Goal: Task Accomplishment & Management: Use online tool/utility

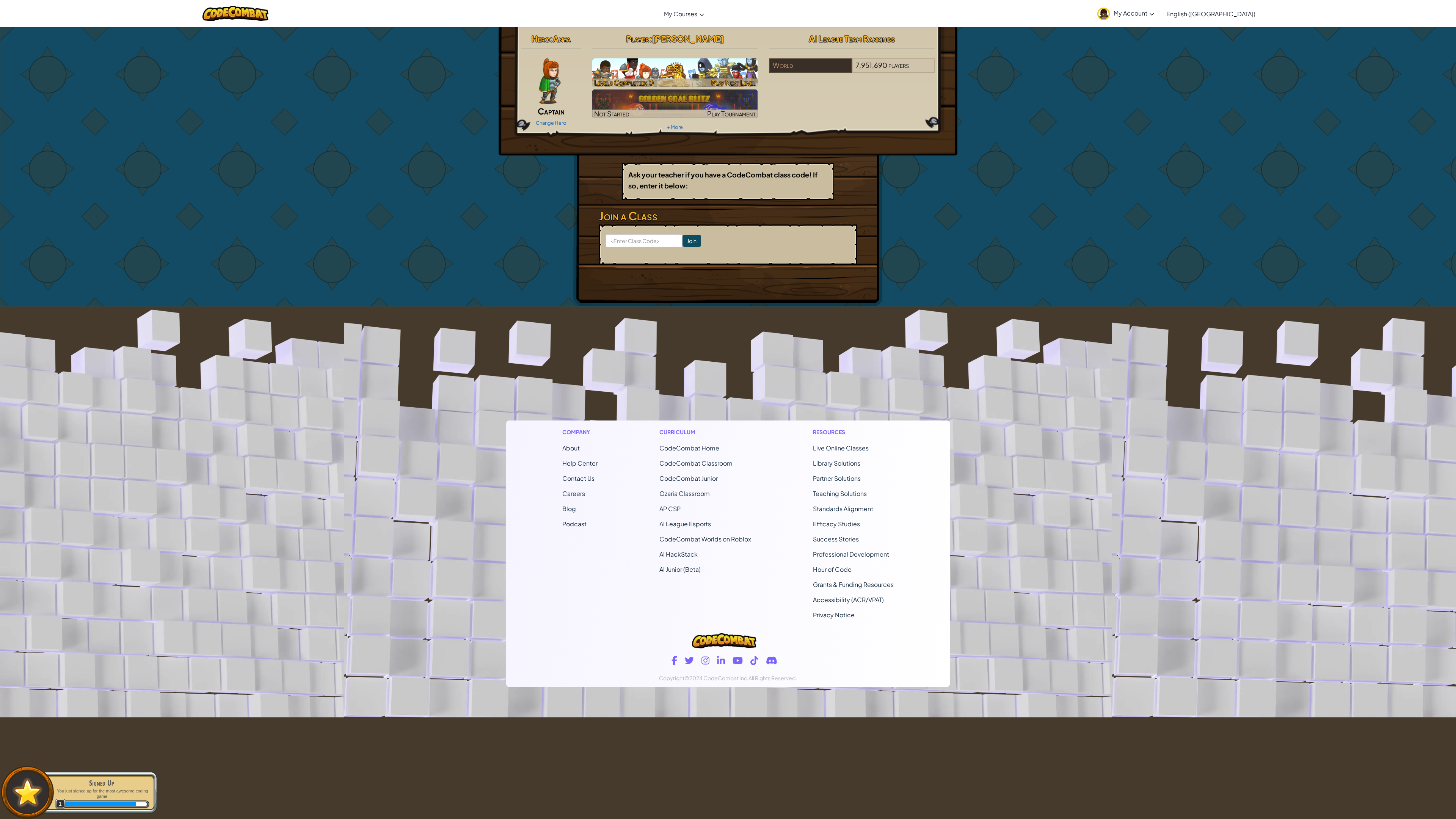
click at [693, 71] on h3 "CS1" at bounding box center [675, 69] width 166 height 17
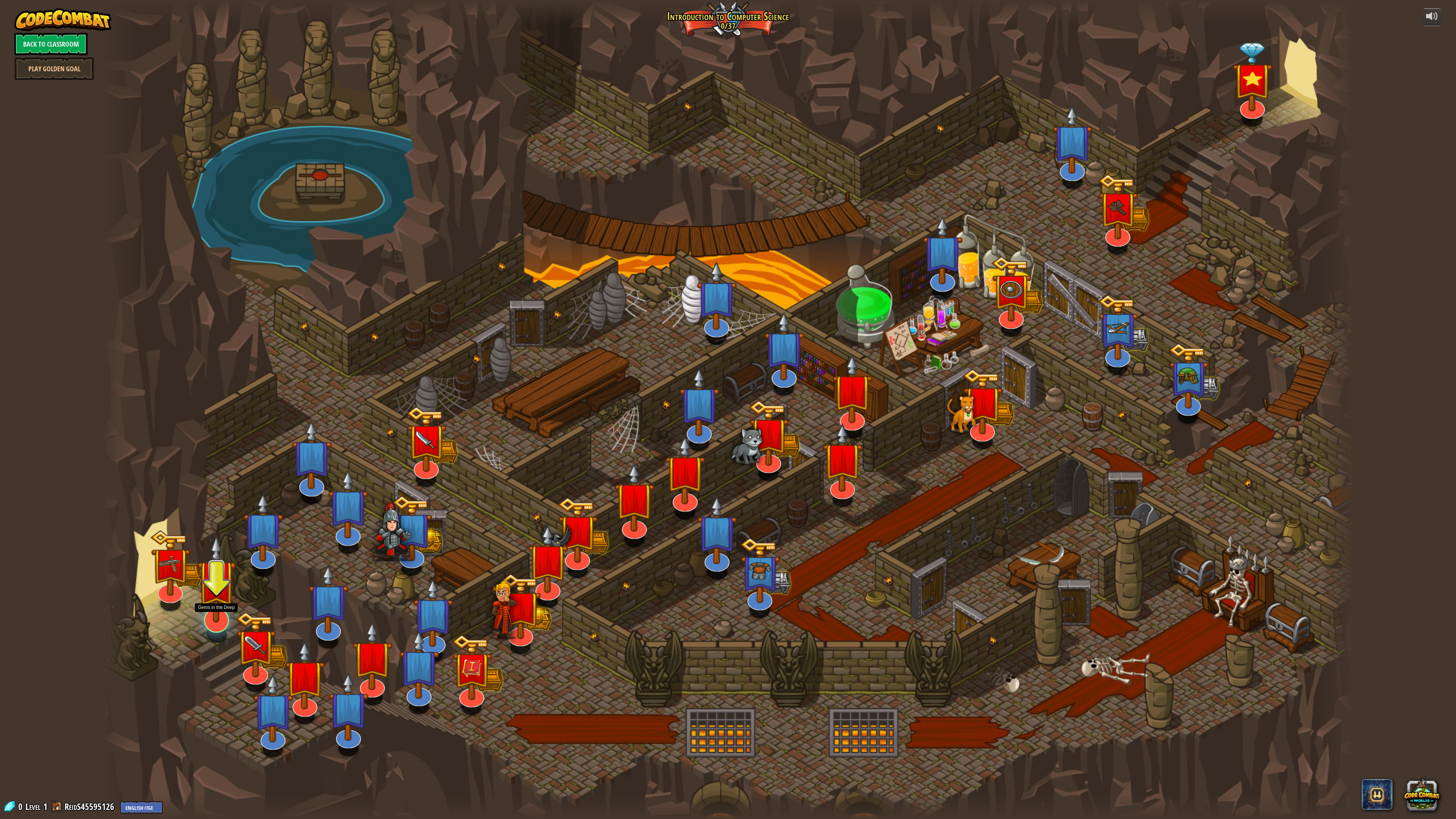
click at [215, 626] on div at bounding box center [216, 620] width 25 height 25
click at [204, 587] on button "Play" at bounding box center [215, 586] width 76 height 23
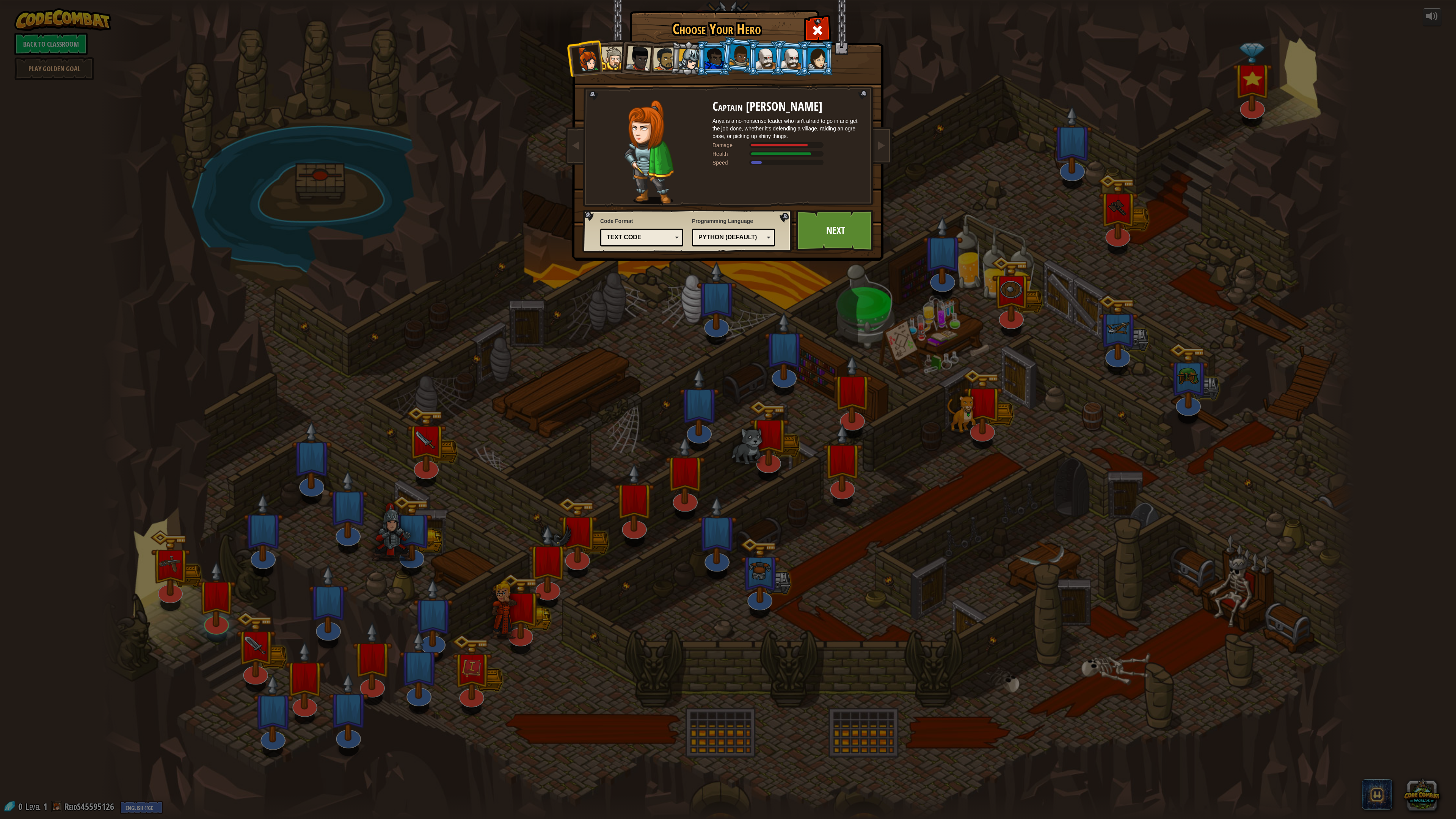
click at [619, 64] on li at bounding box center [636, 57] width 37 height 37
click at [612, 58] on div at bounding box center [613, 58] width 23 height 23
click at [650, 68] on li at bounding box center [636, 57] width 37 height 37
click at [613, 59] on div at bounding box center [613, 58] width 23 height 23
click at [642, 63] on div at bounding box center [639, 58] width 25 height 25
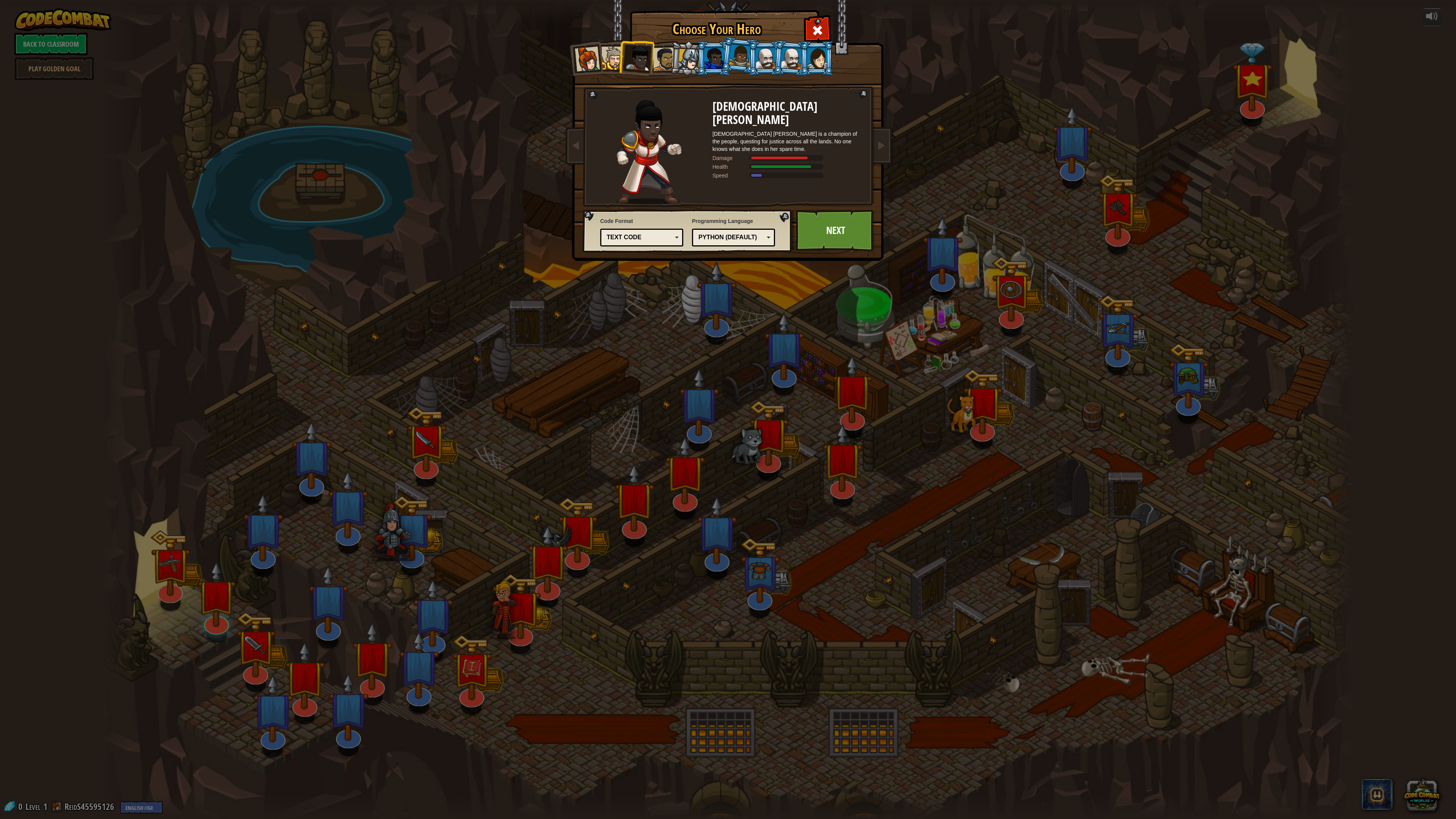
click at [668, 56] on div at bounding box center [665, 59] width 24 height 24
click at [692, 59] on div at bounding box center [689, 60] width 21 height 21
click at [713, 55] on div at bounding box center [714, 58] width 20 height 20
click at [736, 54] on div at bounding box center [740, 55] width 21 height 23
click at [768, 51] on div at bounding box center [766, 58] width 20 height 20
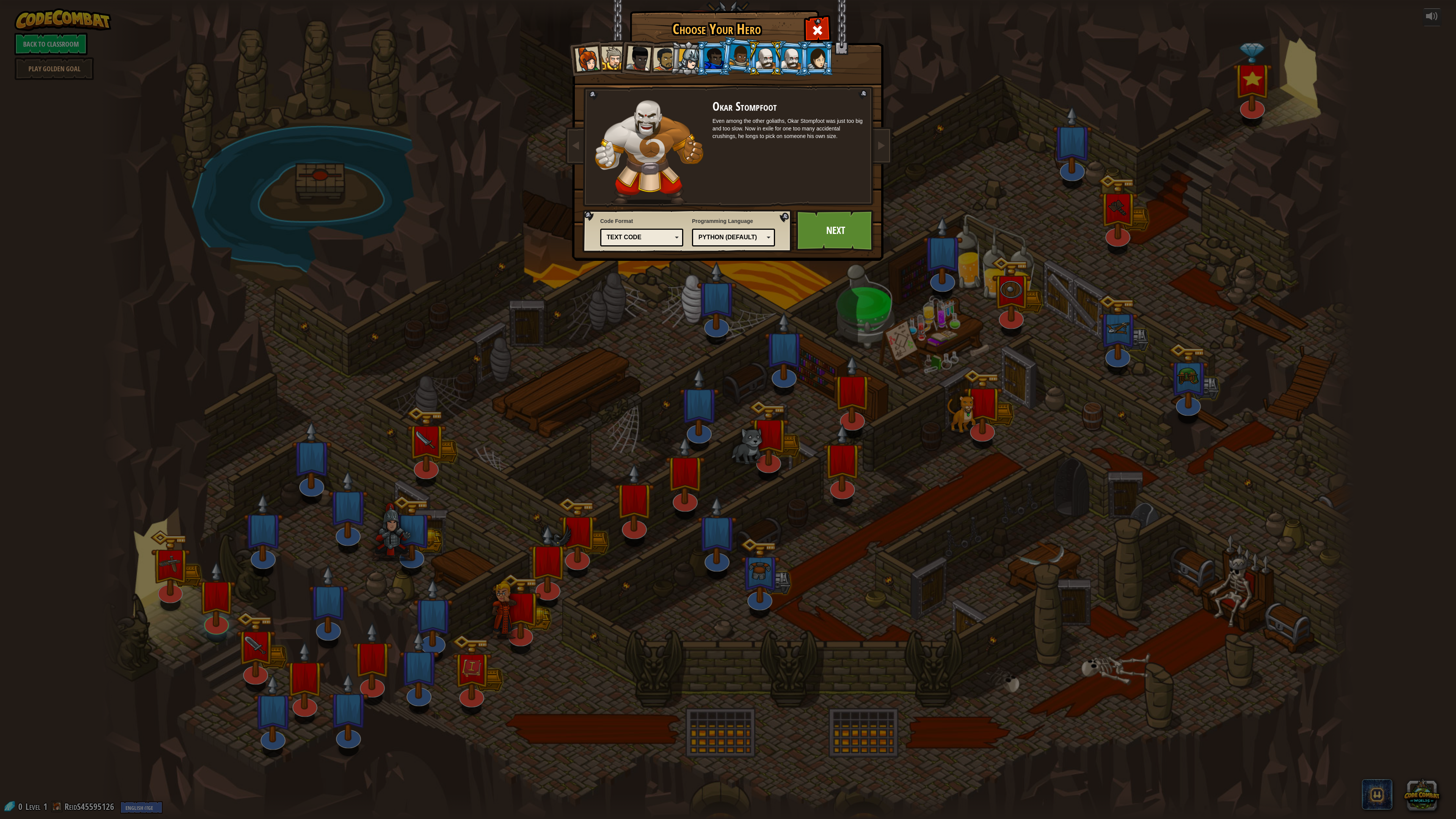
click at [791, 56] on div at bounding box center [792, 58] width 21 height 21
click at [816, 50] on div at bounding box center [817, 58] width 20 height 20
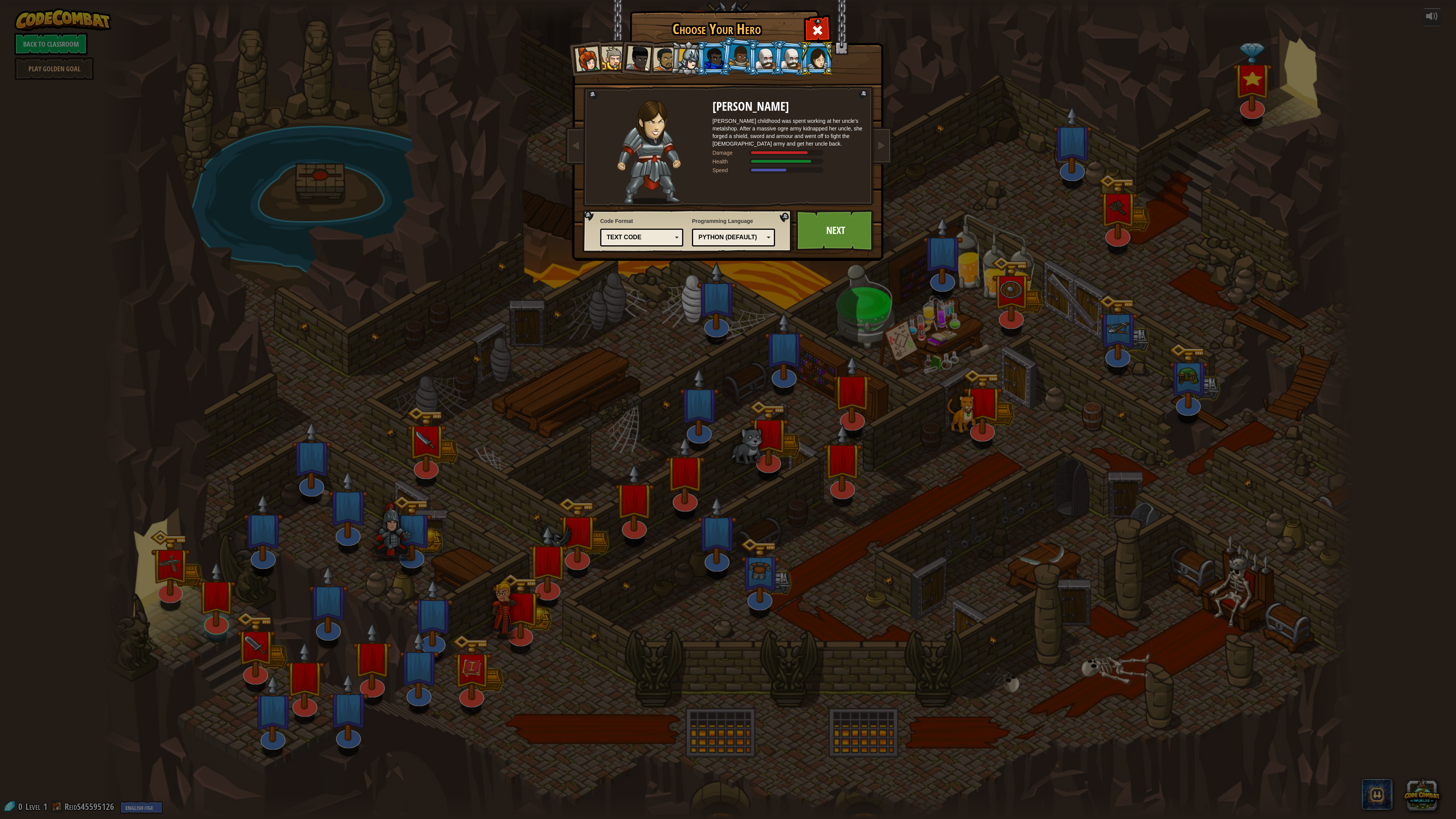
click at [720, 48] on div at bounding box center [714, 58] width 20 height 20
click at [731, 49] on div at bounding box center [740, 55] width 21 height 23
click at [835, 235] on link "Next" at bounding box center [835, 231] width 79 height 42
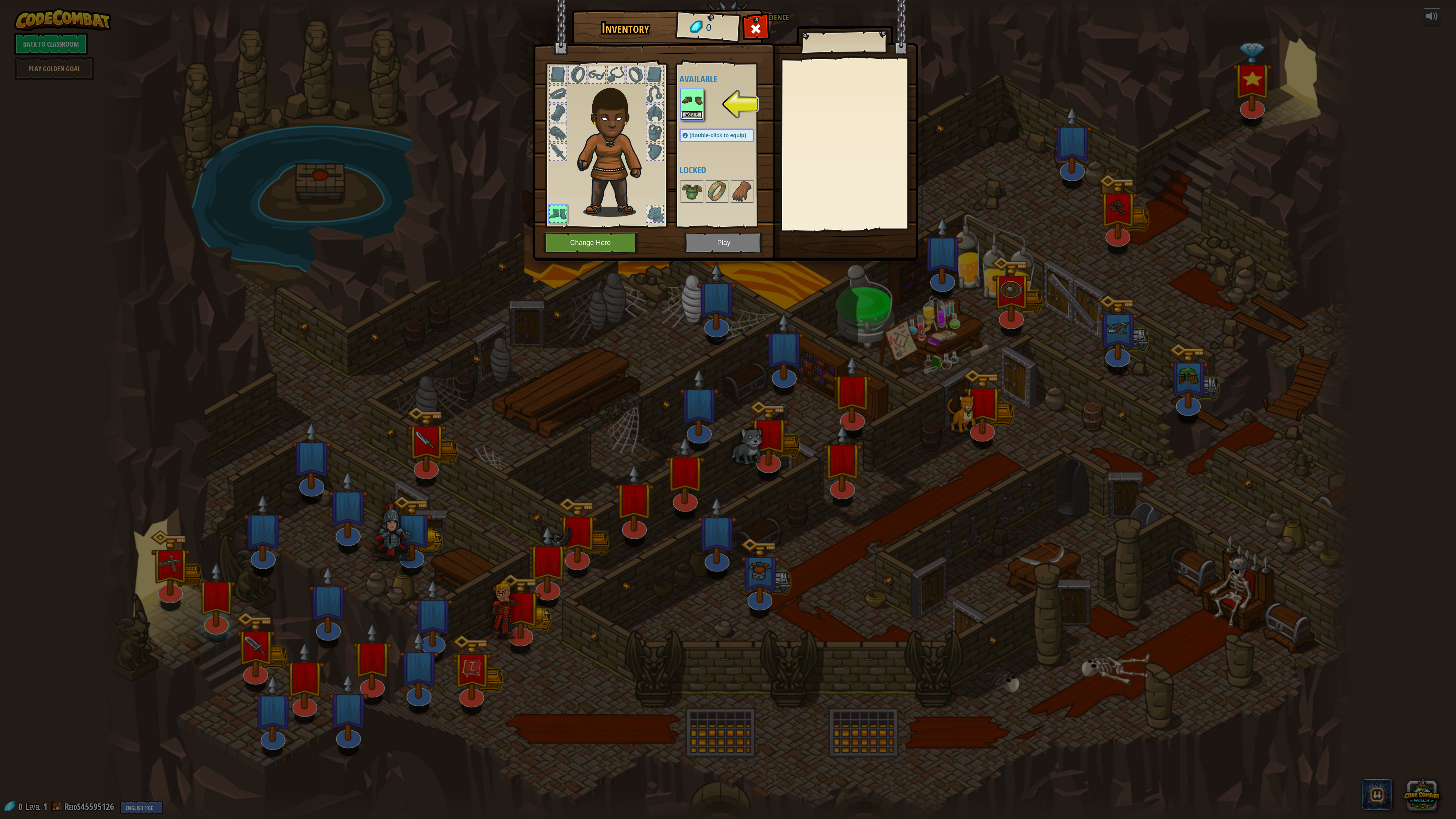
click at [691, 116] on button "Equip" at bounding box center [692, 115] width 21 height 8
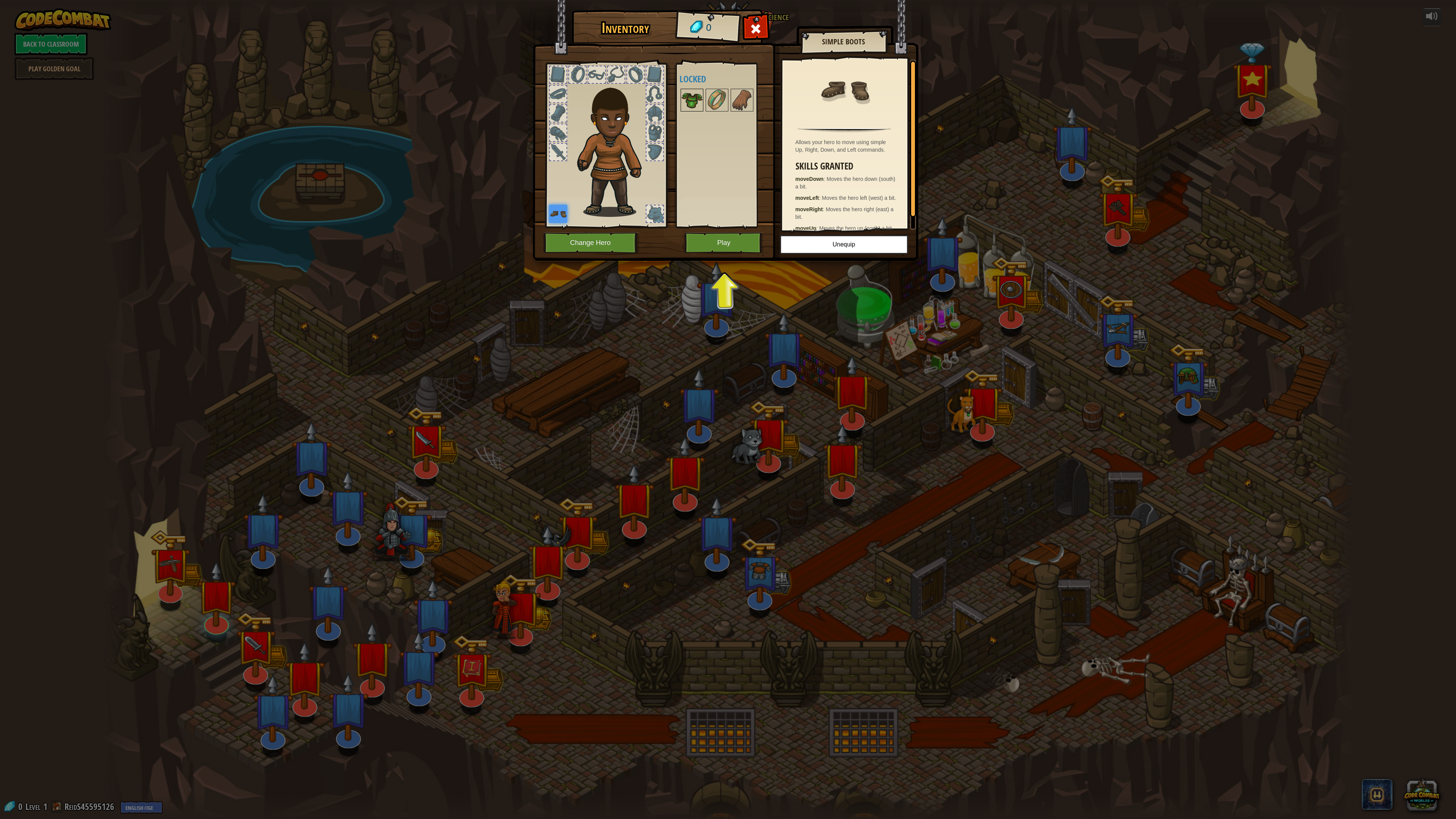
click at [687, 101] on img at bounding box center [692, 100] width 21 height 21
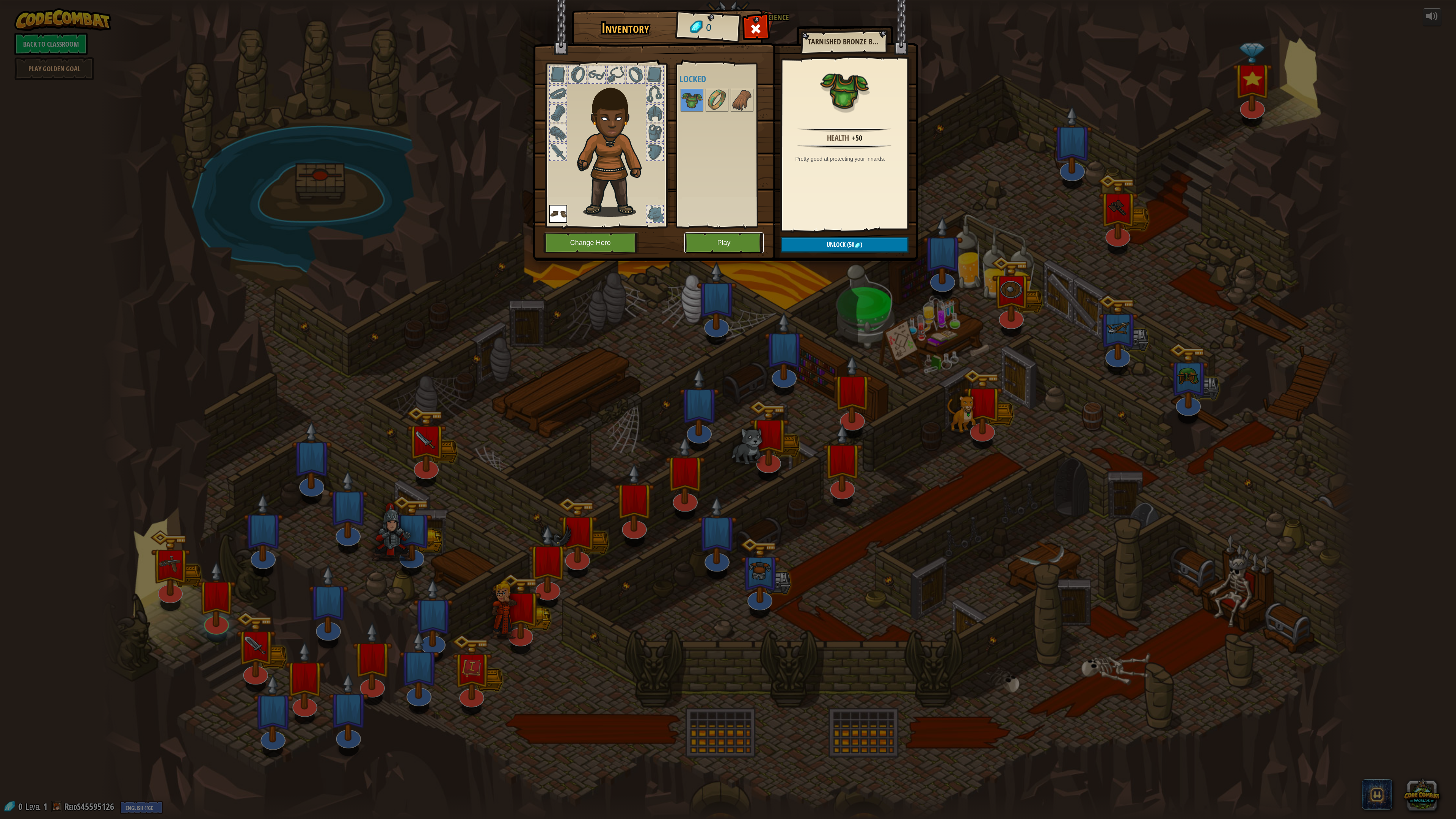
click at [712, 246] on button "Play" at bounding box center [724, 242] width 79 height 21
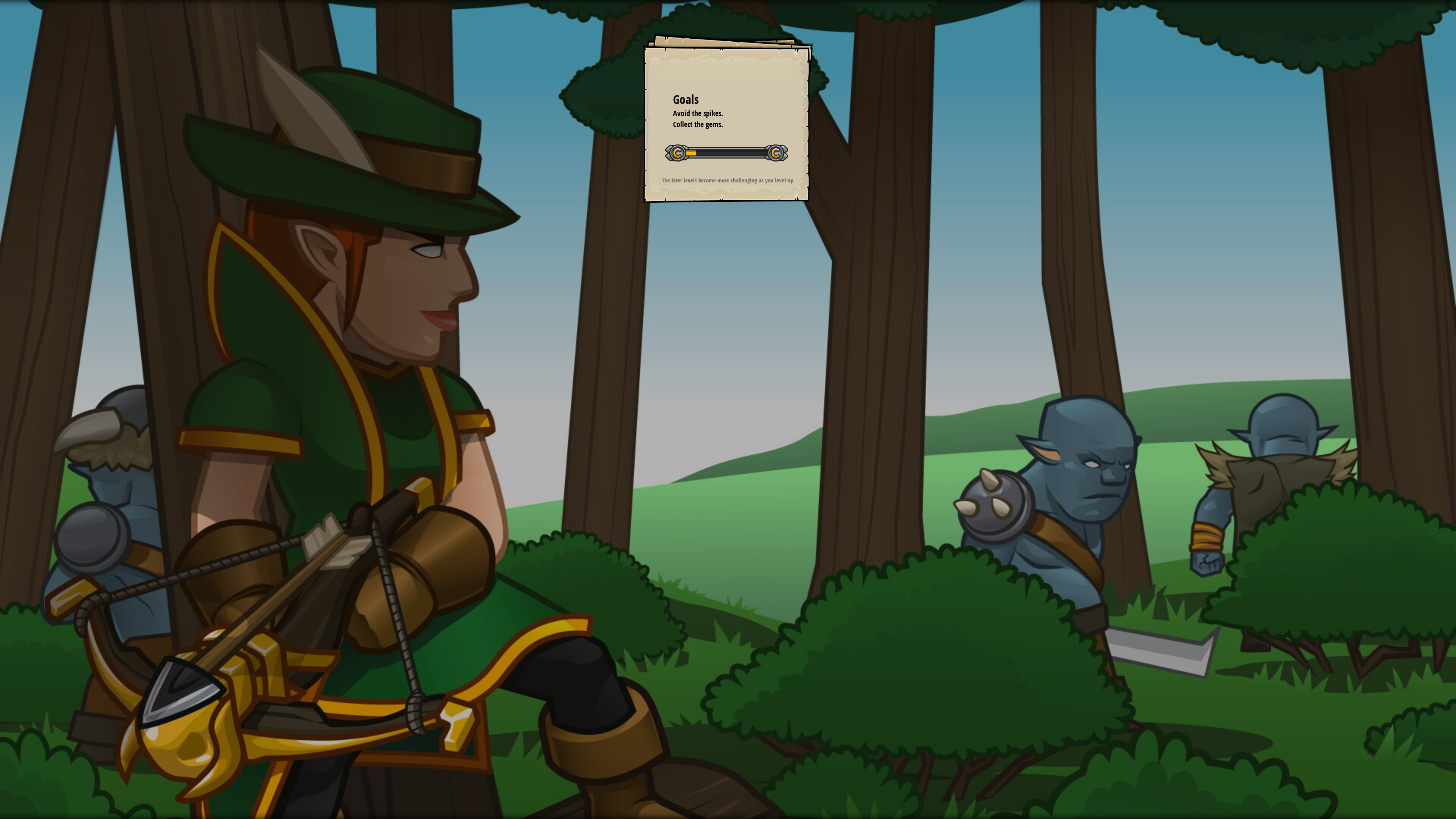
click at [684, 152] on div at bounding box center [727, 153] width 123 height 17
click at [684, 153] on div at bounding box center [727, 153] width 123 height 17
